Goal: Information Seeking & Learning: Learn about a topic

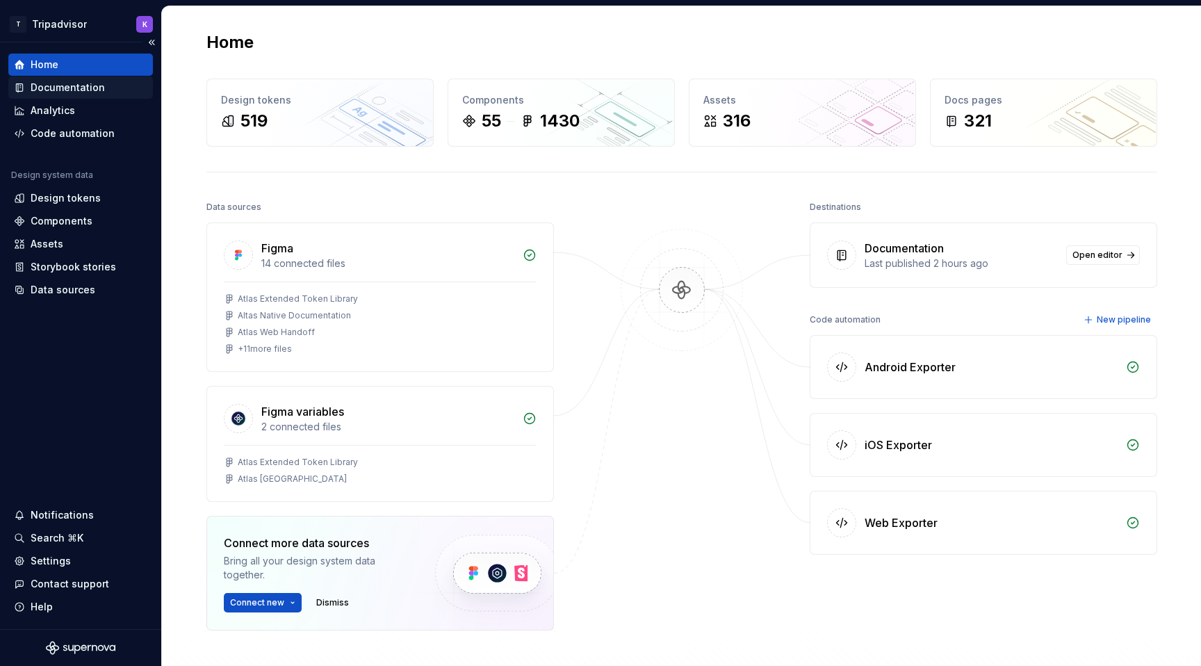
click at [42, 81] on div "Documentation" at bounding box center [68, 88] width 74 height 14
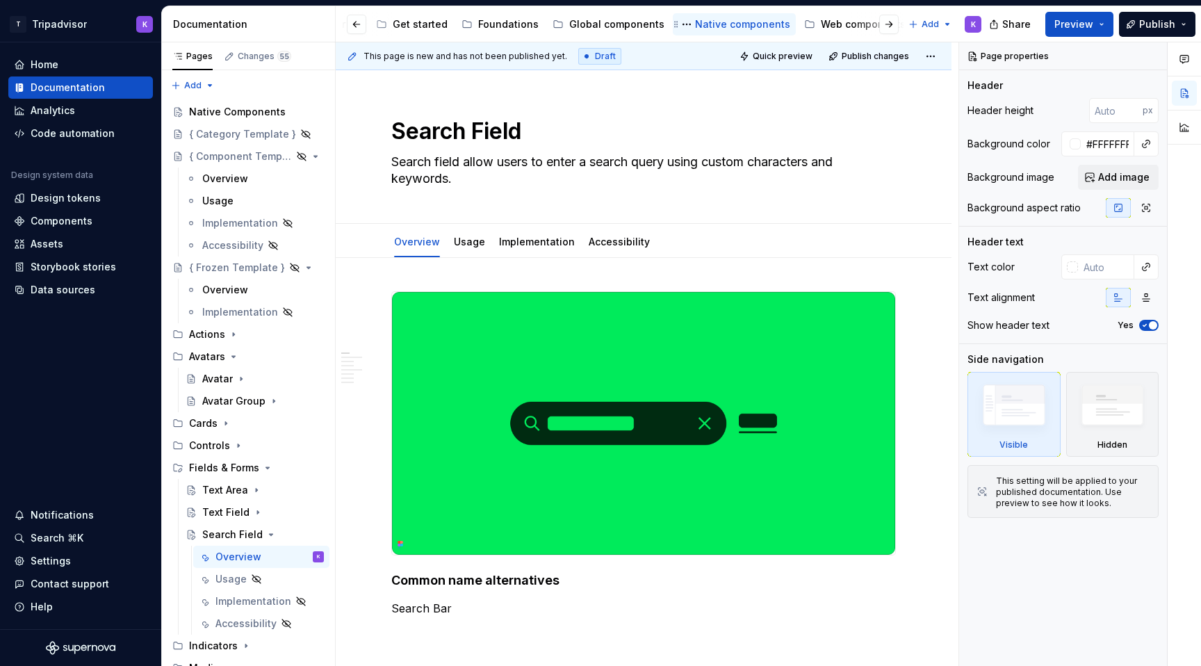
scroll to position [0, 215]
click at [766, 22] on div "Web components" at bounding box center [766, 24] width 85 height 14
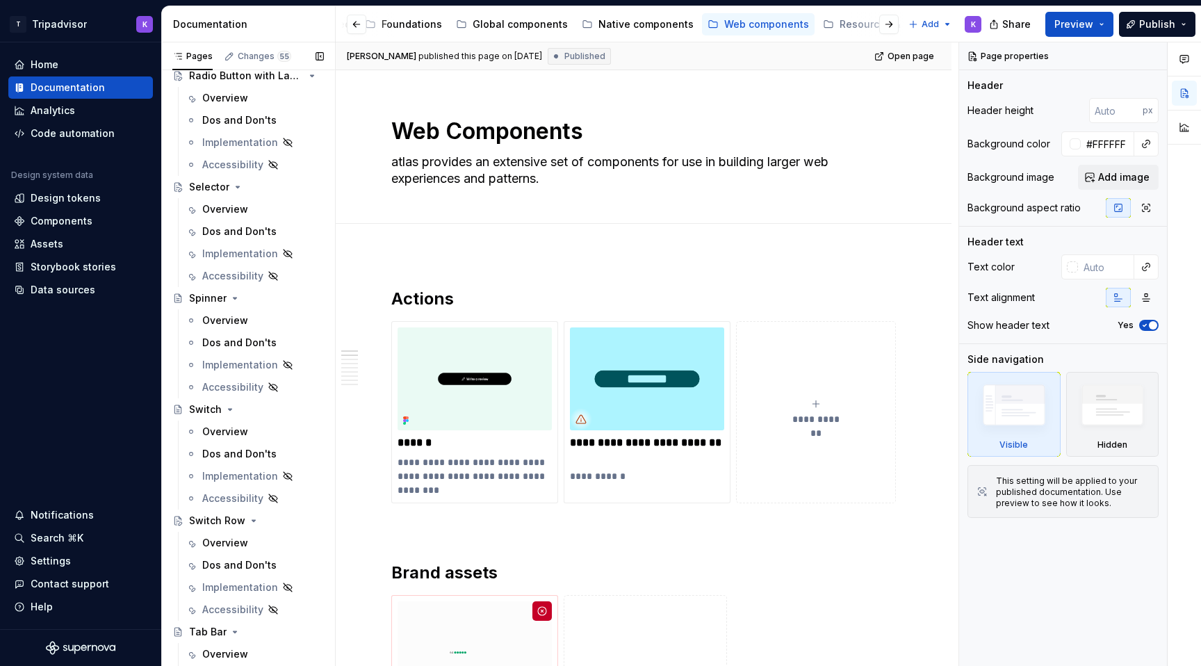
scroll to position [1077, 0]
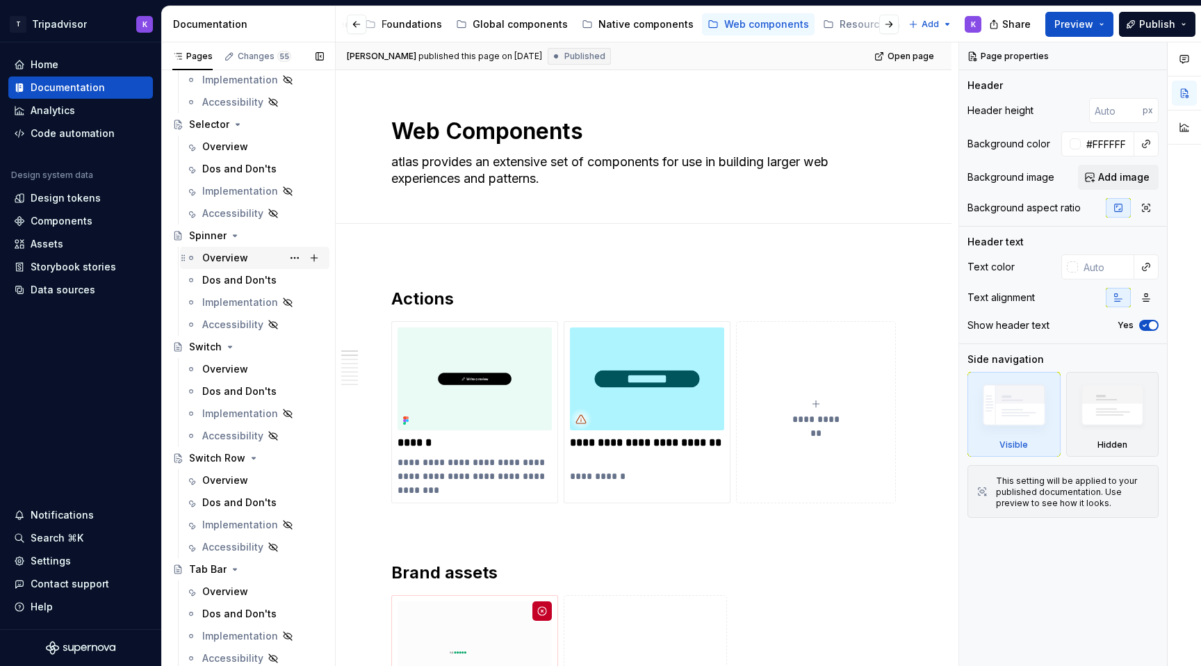
click at [245, 263] on div "Overview" at bounding box center [225, 258] width 46 height 14
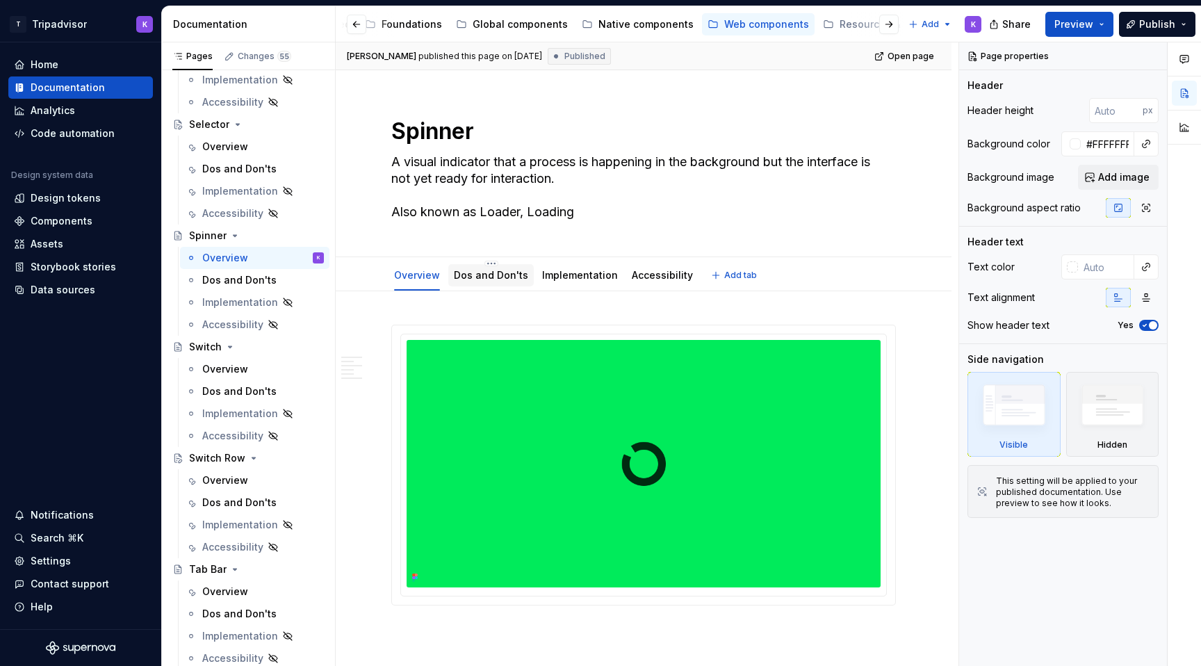
click at [495, 272] on link "Dos and Don'ts" at bounding box center [491, 275] width 74 height 12
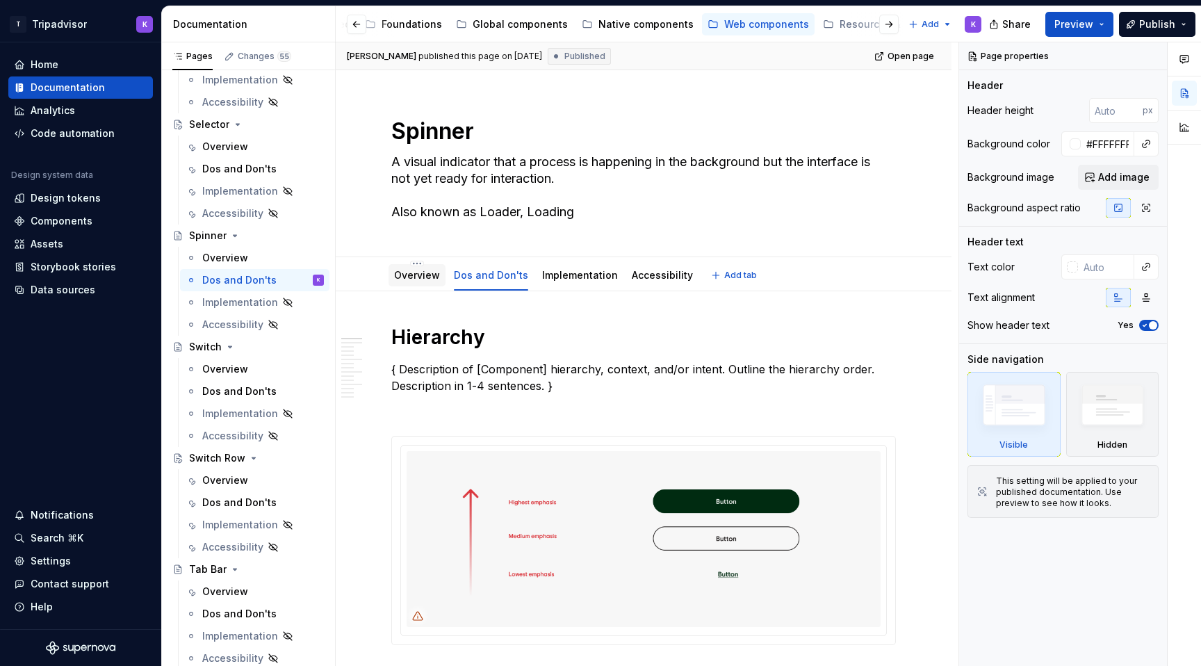
click at [431, 285] on div "Overview" at bounding box center [416, 275] width 57 height 22
click at [638, 24] on div "Native components" at bounding box center [645, 24] width 95 height 14
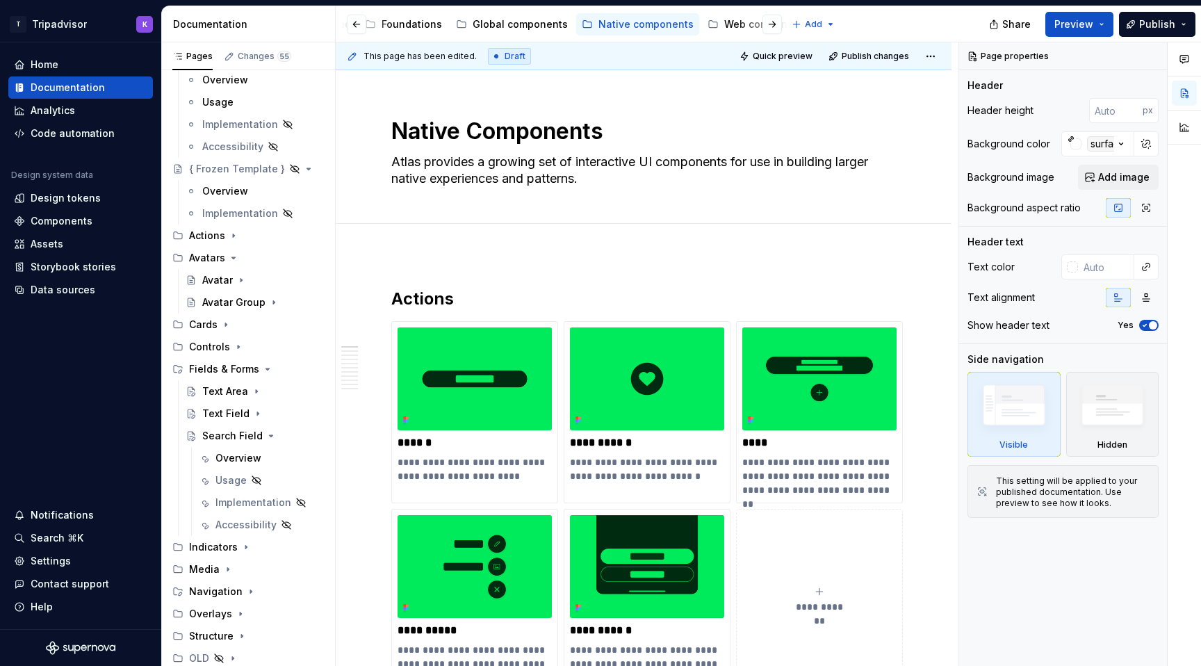
type textarea "*"
